Goal: Task Accomplishment & Management: Use online tool/utility

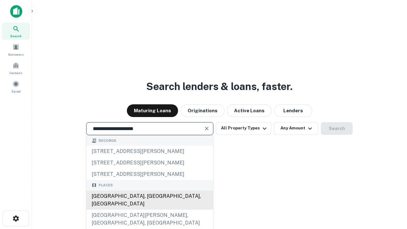
click at [149, 209] on div "Santa Monica, CA, USA" at bounding box center [149, 199] width 126 height 19
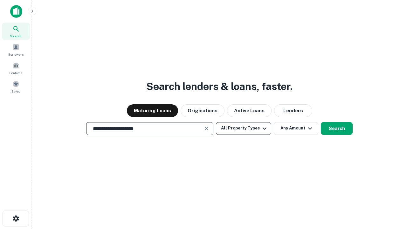
type input "**********"
click at [243, 128] on button "All Property Types" at bounding box center [243, 128] width 55 height 13
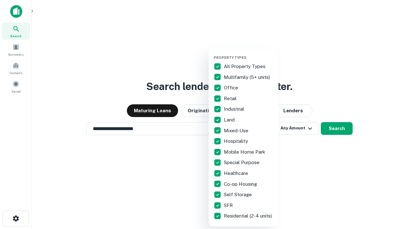
click at [248, 53] on button "button" at bounding box center [248, 53] width 70 height 0
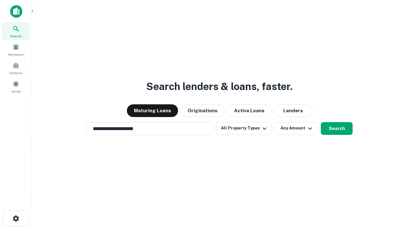
scroll to position [10, 0]
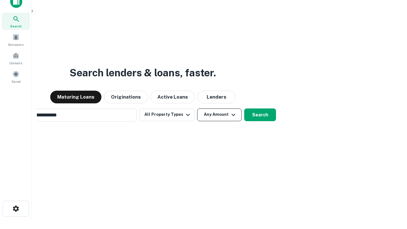
click at [197, 108] on button "Any Amount" at bounding box center [219, 114] width 44 height 13
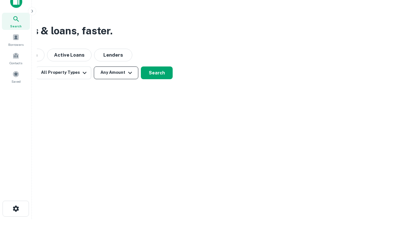
scroll to position [10, 0]
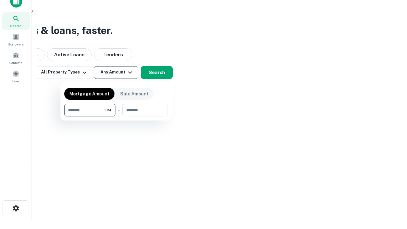
type input "*******"
click at [116, 116] on button "button" at bounding box center [116, 116] width 104 height 0
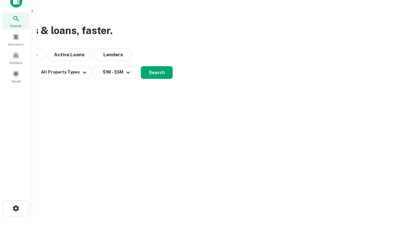
scroll to position [10, 0]
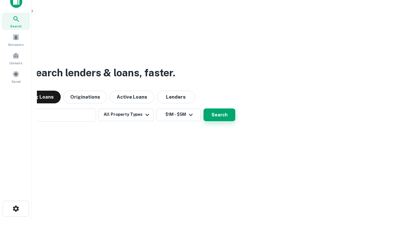
click at [203, 108] on button "Search" at bounding box center [219, 114] width 32 height 13
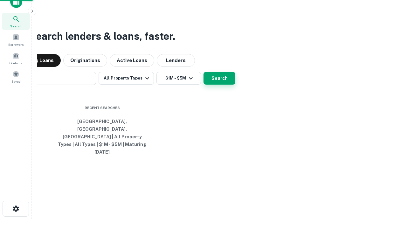
scroll to position [10, 0]
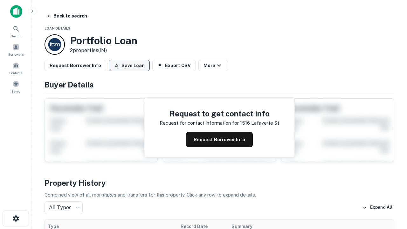
click at [129, 65] on button "Save Loan" at bounding box center [129, 65] width 41 height 11
click at [131, 65] on button "Loan Saved" at bounding box center [131, 65] width 44 height 11
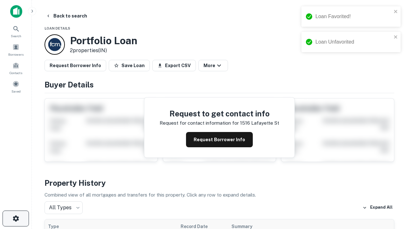
click at [16, 218] on icon "button" at bounding box center [16, 218] width 8 height 8
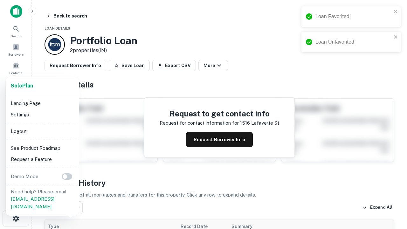
click at [42, 131] on li "Logout" at bounding box center [42, 130] width 68 height 11
